Goal: Task Accomplishment & Management: Manage account settings

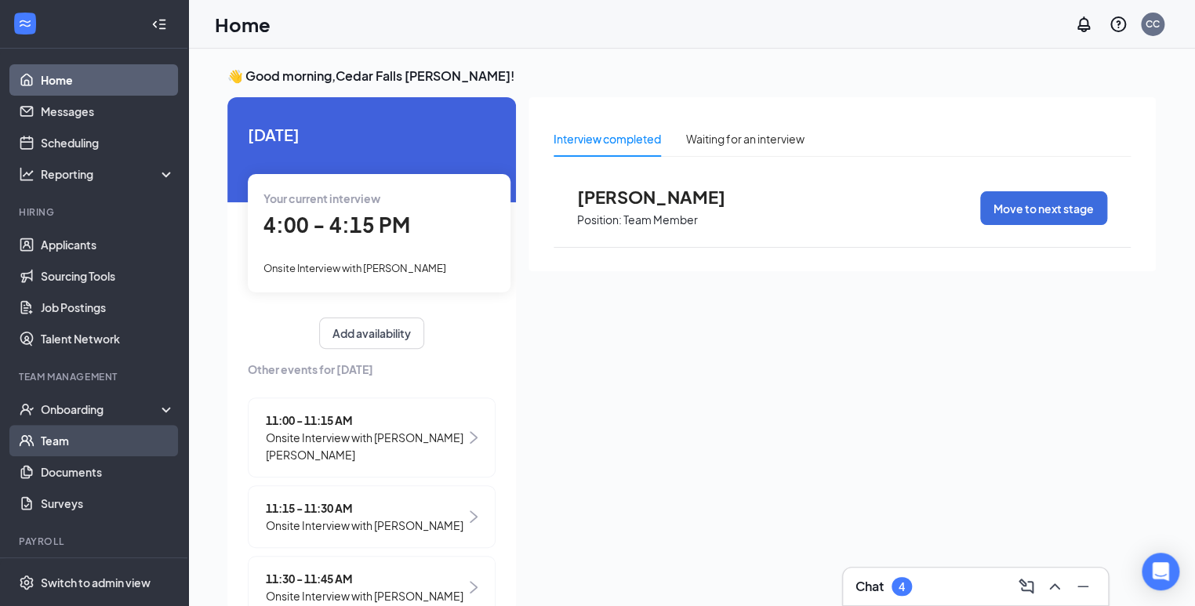
click at [46, 442] on link "Team" at bounding box center [108, 440] width 134 height 31
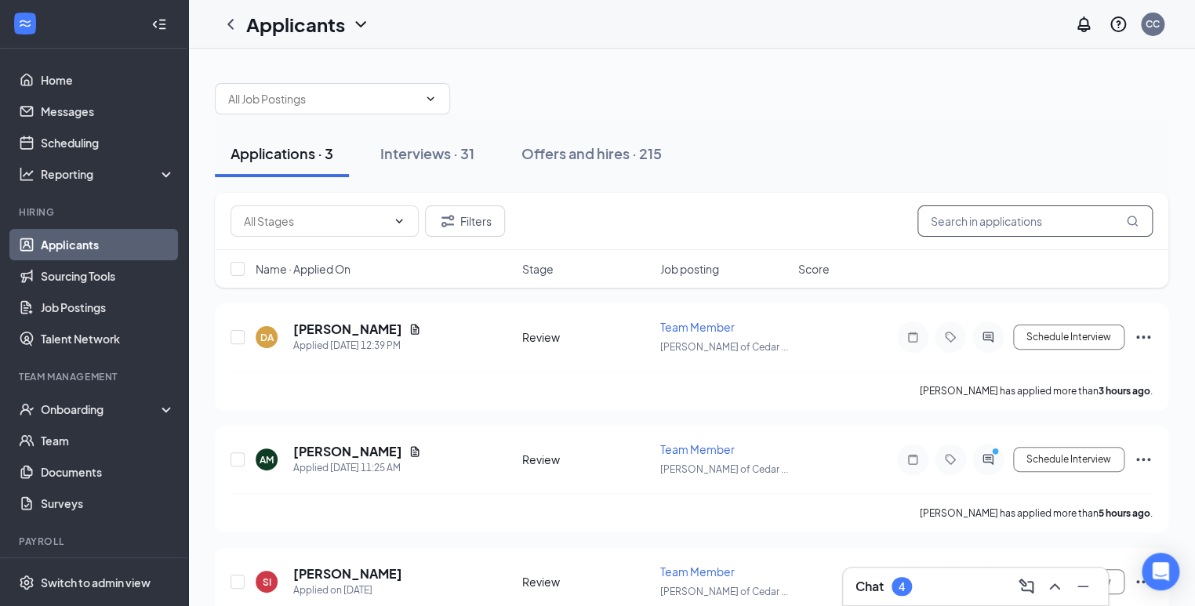
click at [977, 214] on input "text" at bounding box center [1034, 220] width 235 height 31
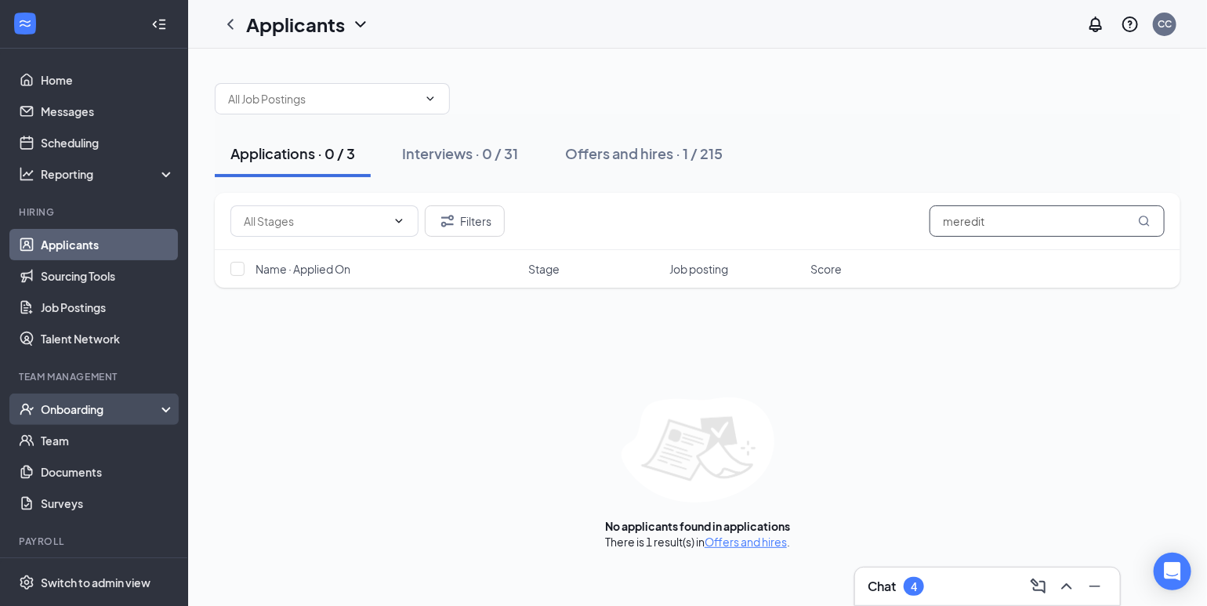
type input "meredit"
click at [51, 400] on div "Onboarding" at bounding box center [94, 409] width 188 height 31
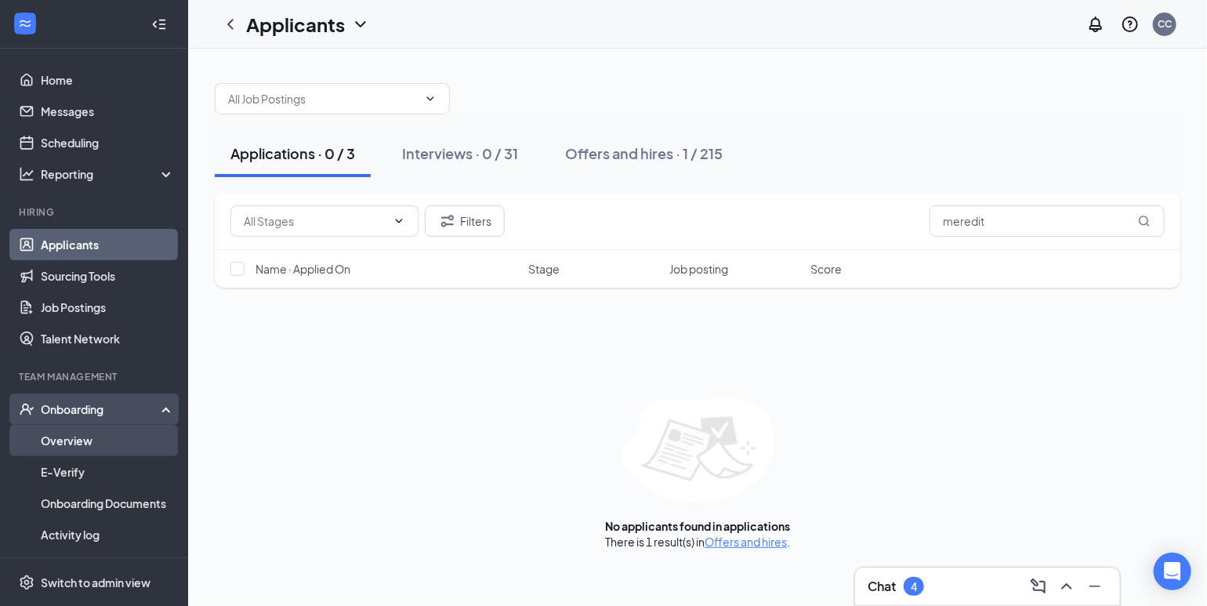
click at [53, 437] on link "Overview" at bounding box center [108, 440] width 134 height 31
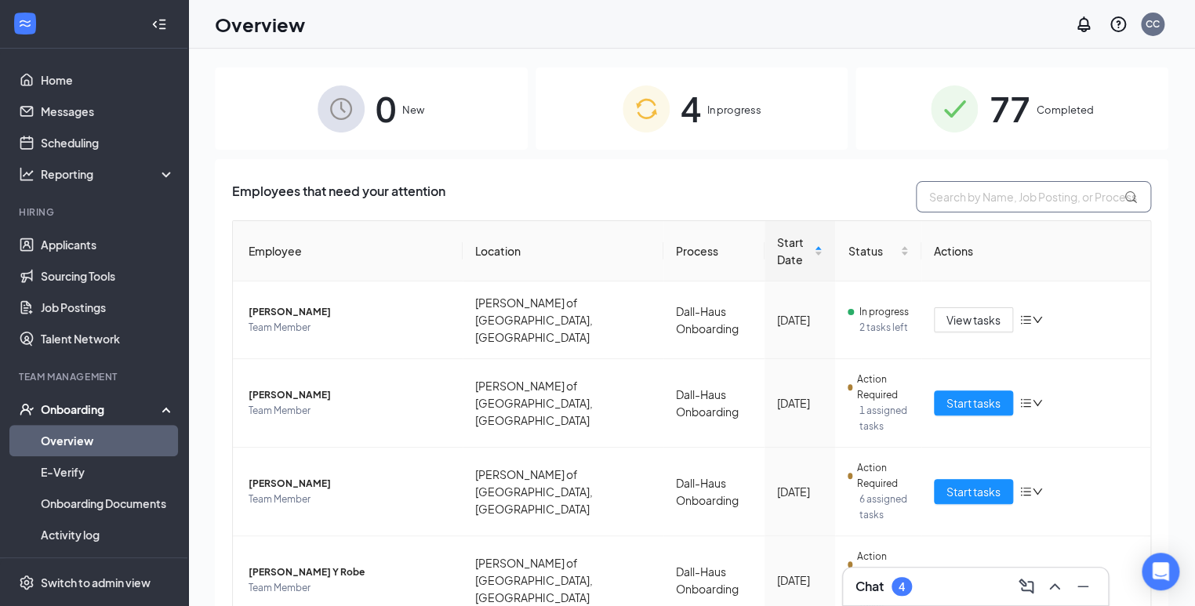
click at [1023, 199] on input "text" at bounding box center [1033, 196] width 235 height 31
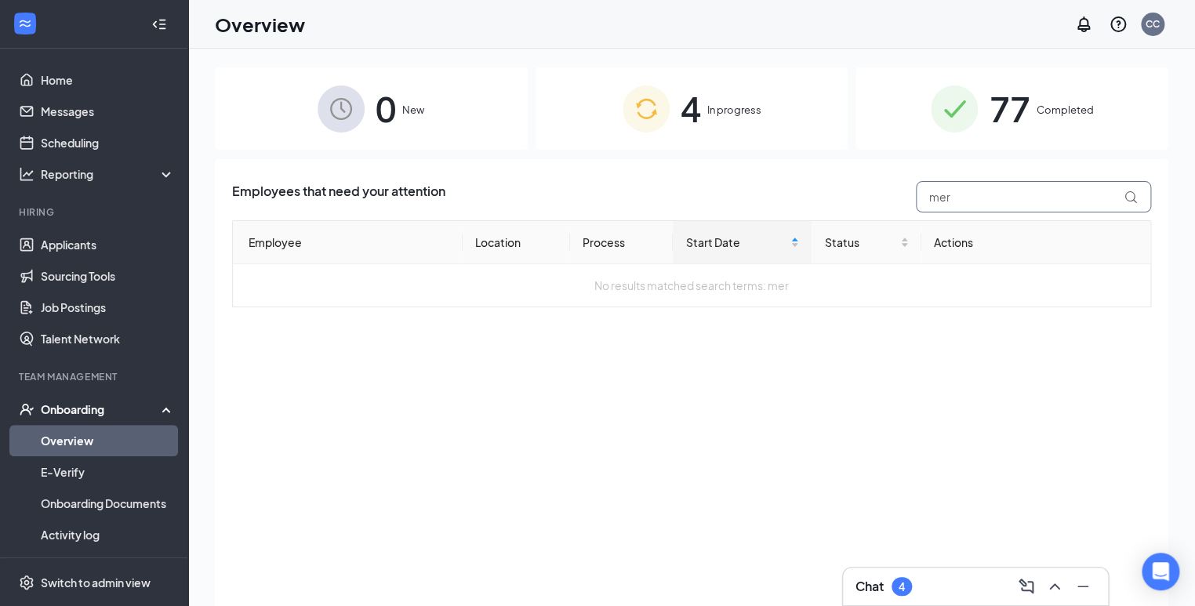
type input "mer"
click at [822, 212] on div "Employees that need your attention mer Employee Location Process Start Date Sta…" at bounding box center [691, 244] width 919 height 126
click at [146, 407] on div "Onboarding" at bounding box center [101, 409] width 121 height 16
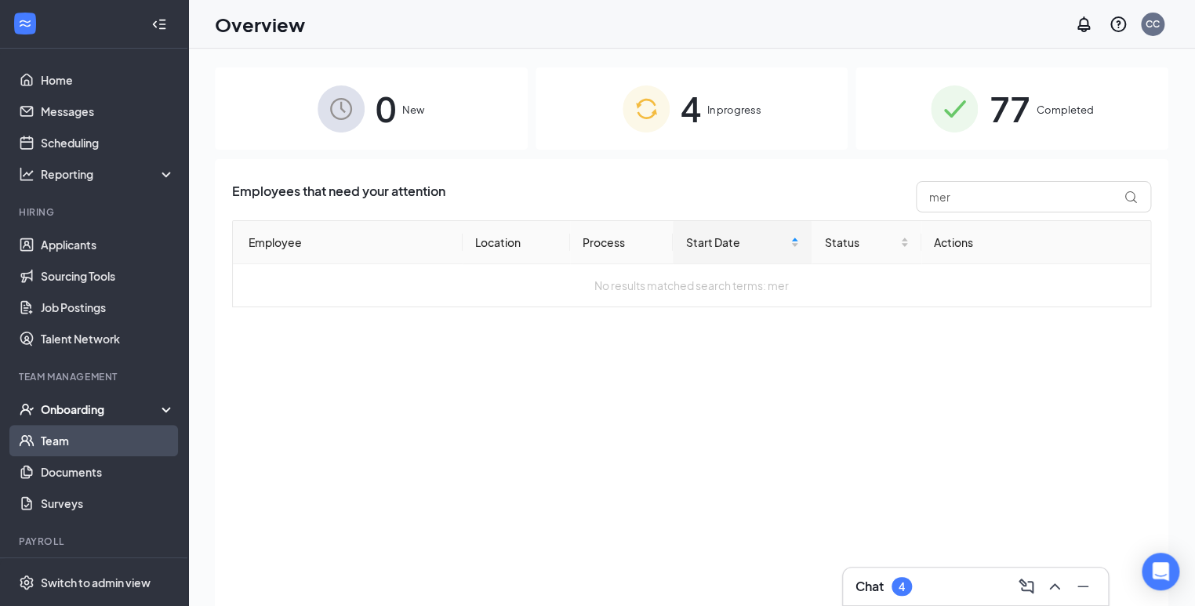
click at [70, 440] on link "Team" at bounding box center [108, 440] width 134 height 31
